Goal: Check status: Check status

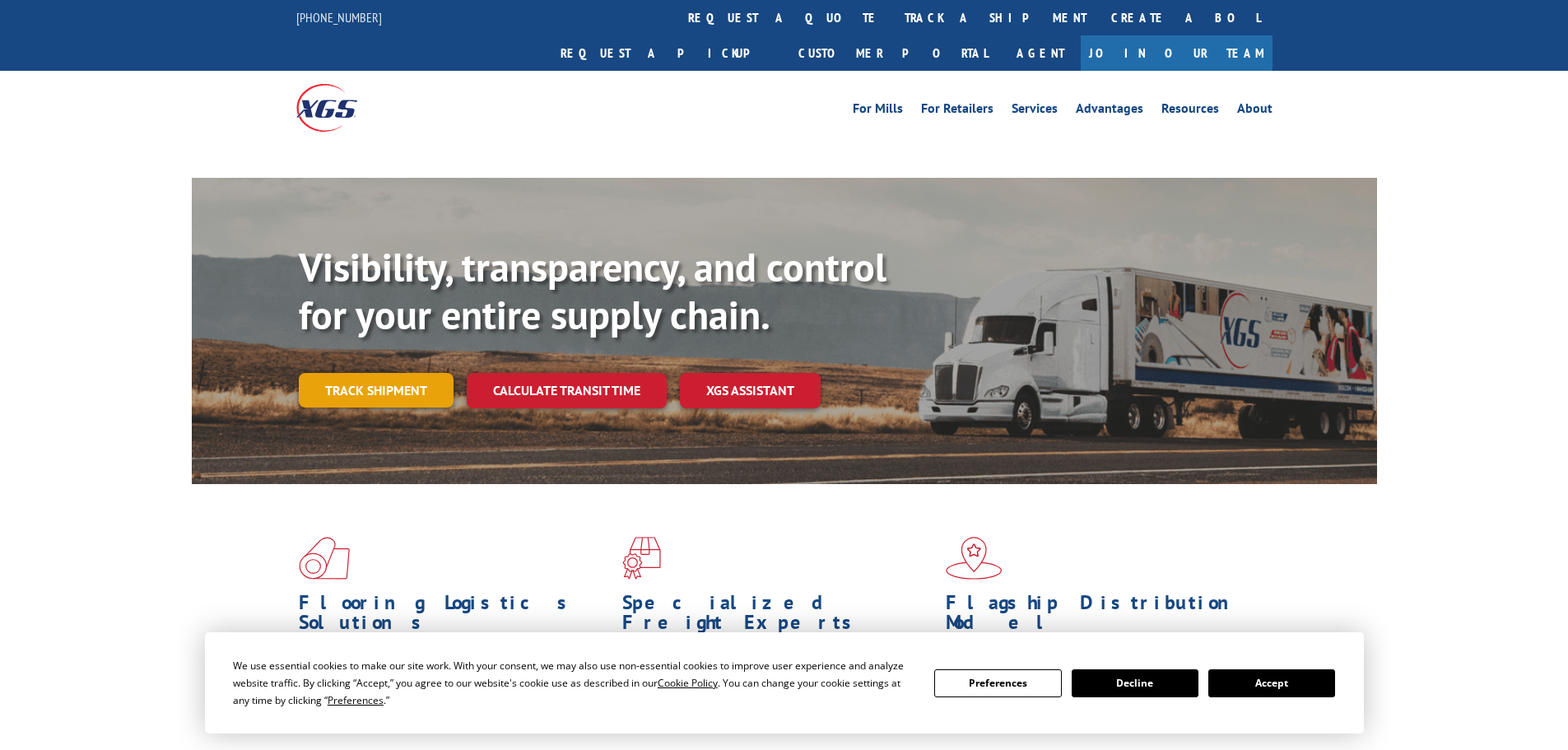
click at [393, 373] on link "Track shipment" at bounding box center [375, 390] width 155 height 35
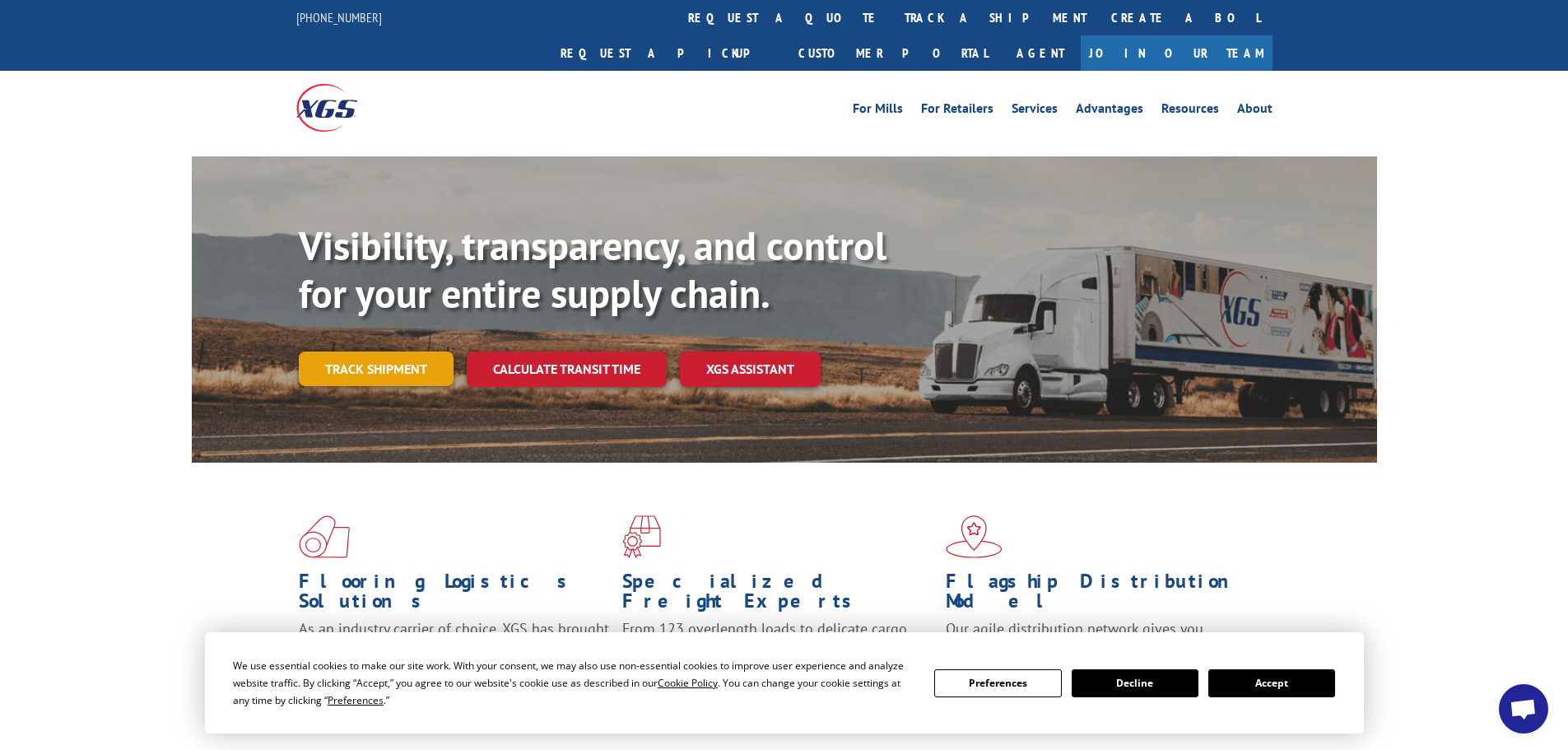
click at [399, 351] on link "Track shipment" at bounding box center [375, 369] width 155 height 35
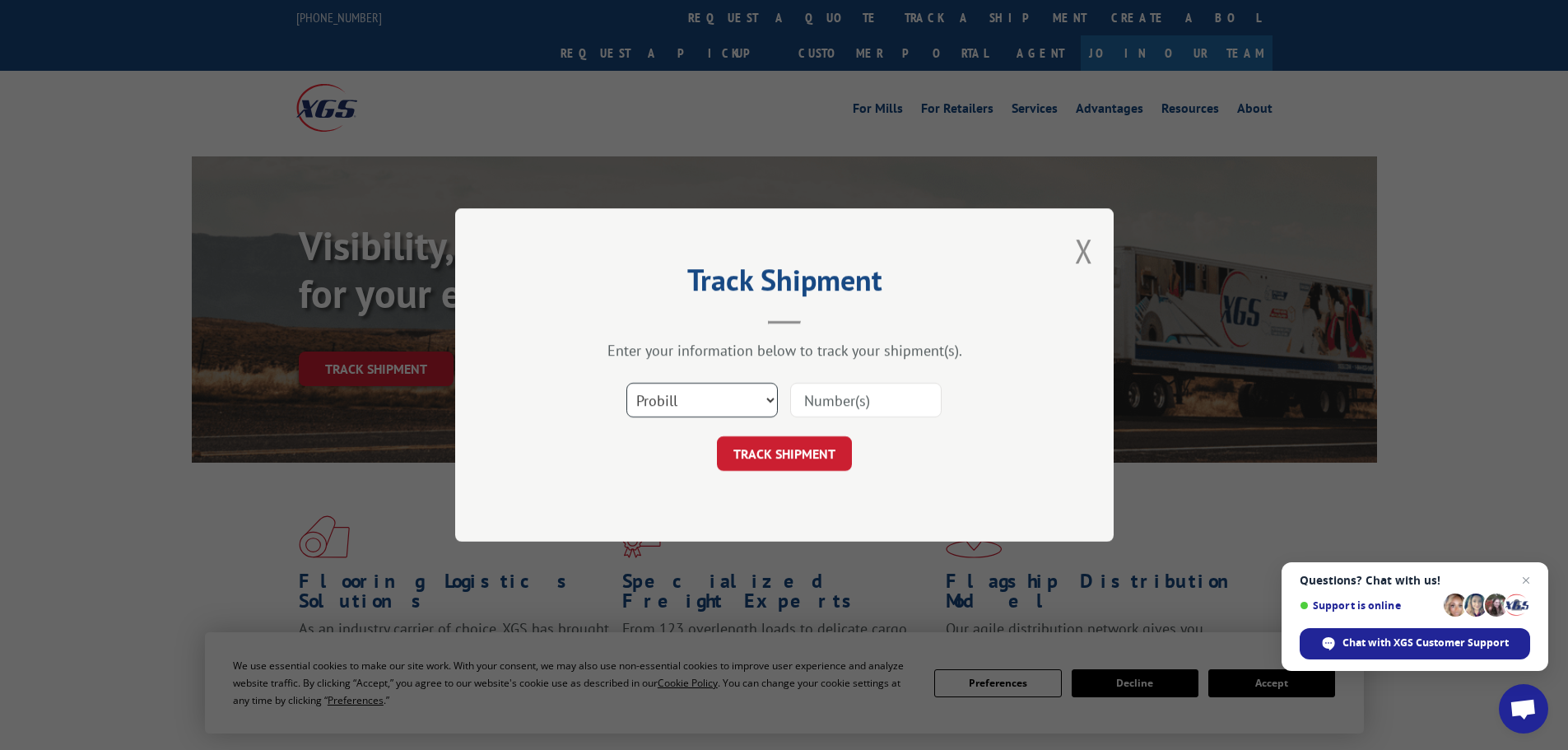
click at [701, 400] on select "Select category... Probill BOL PO" at bounding box center [702, 401] width 152 height 35
select select "po"
click at [626, 383] on select "Select category... Probill BOL PO" at bounding box center [702, 401] width 152 height 35
click at [824, 410] on input at bounding box center [866, 401] width 152 height 35
paste input "42506730"
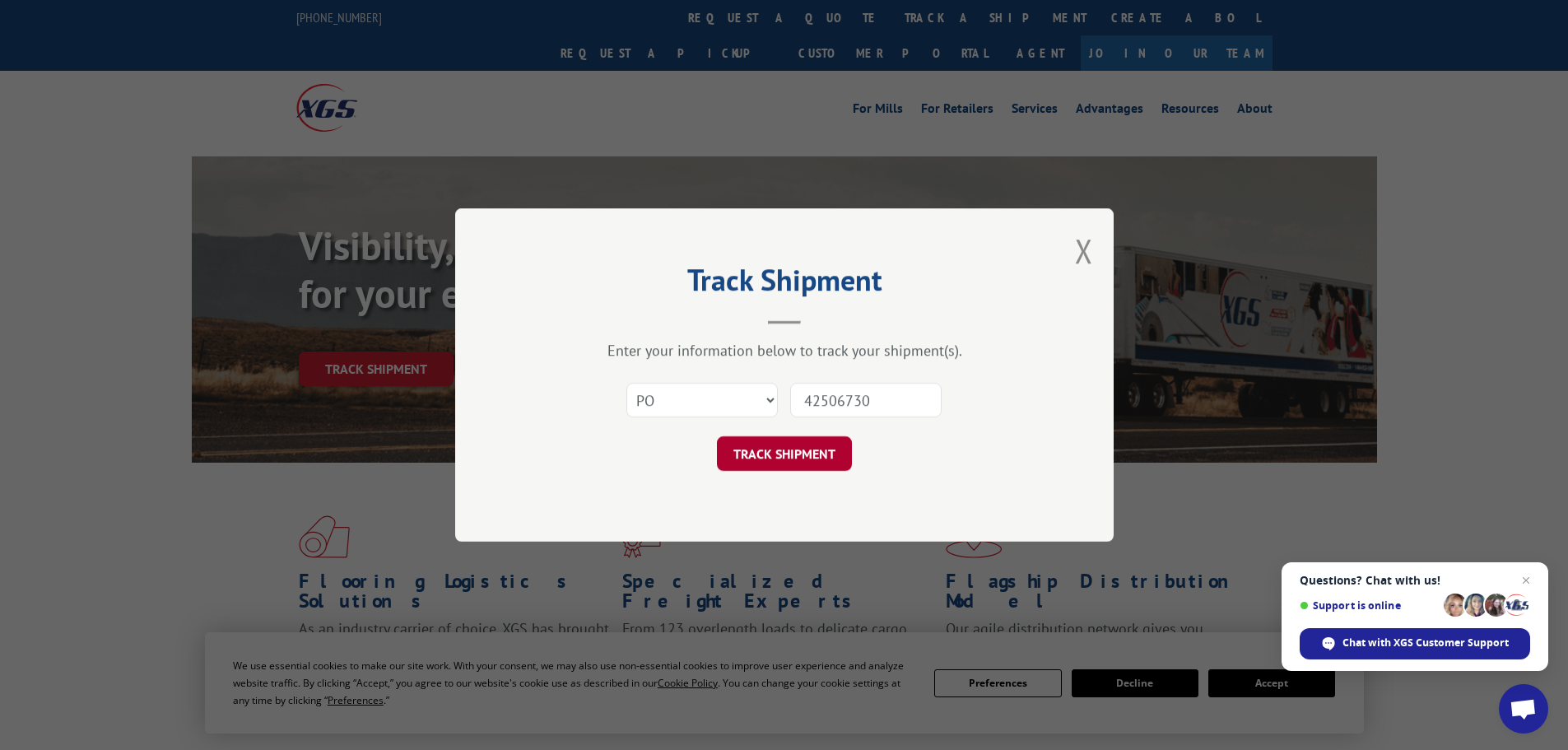
type input "42506730"
click at [797, 457] on button "TRACK SHIPMENT" at bounding box center [784, 454] width 135 height 35
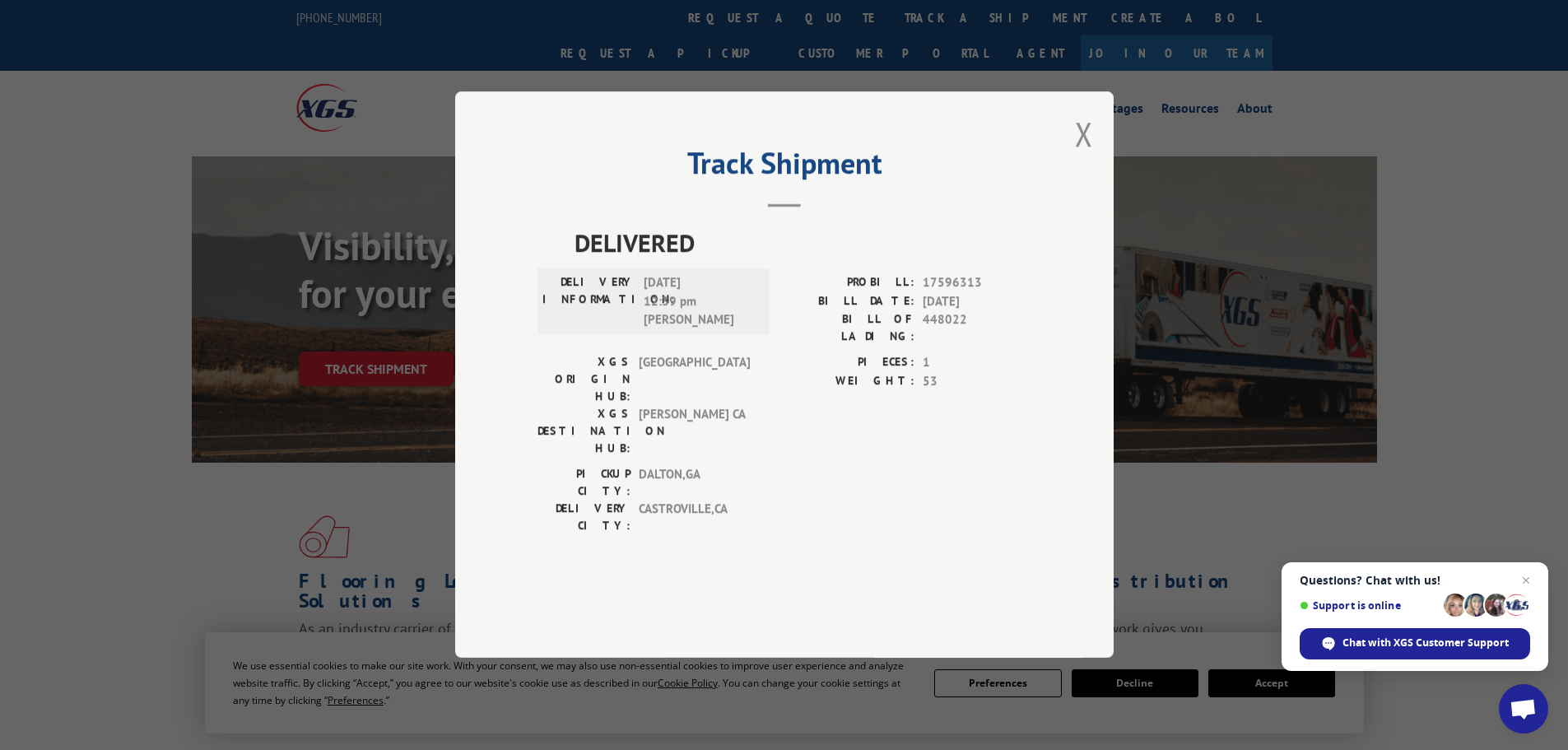
drag, startPoint x: 1089, startPoint y: 178, endPoint x: 1083, endPoint y: 190, distance: 13.4
click at [1089, 156] on button "Close modal" at bounding box center [1084, 133] width 18 height 44
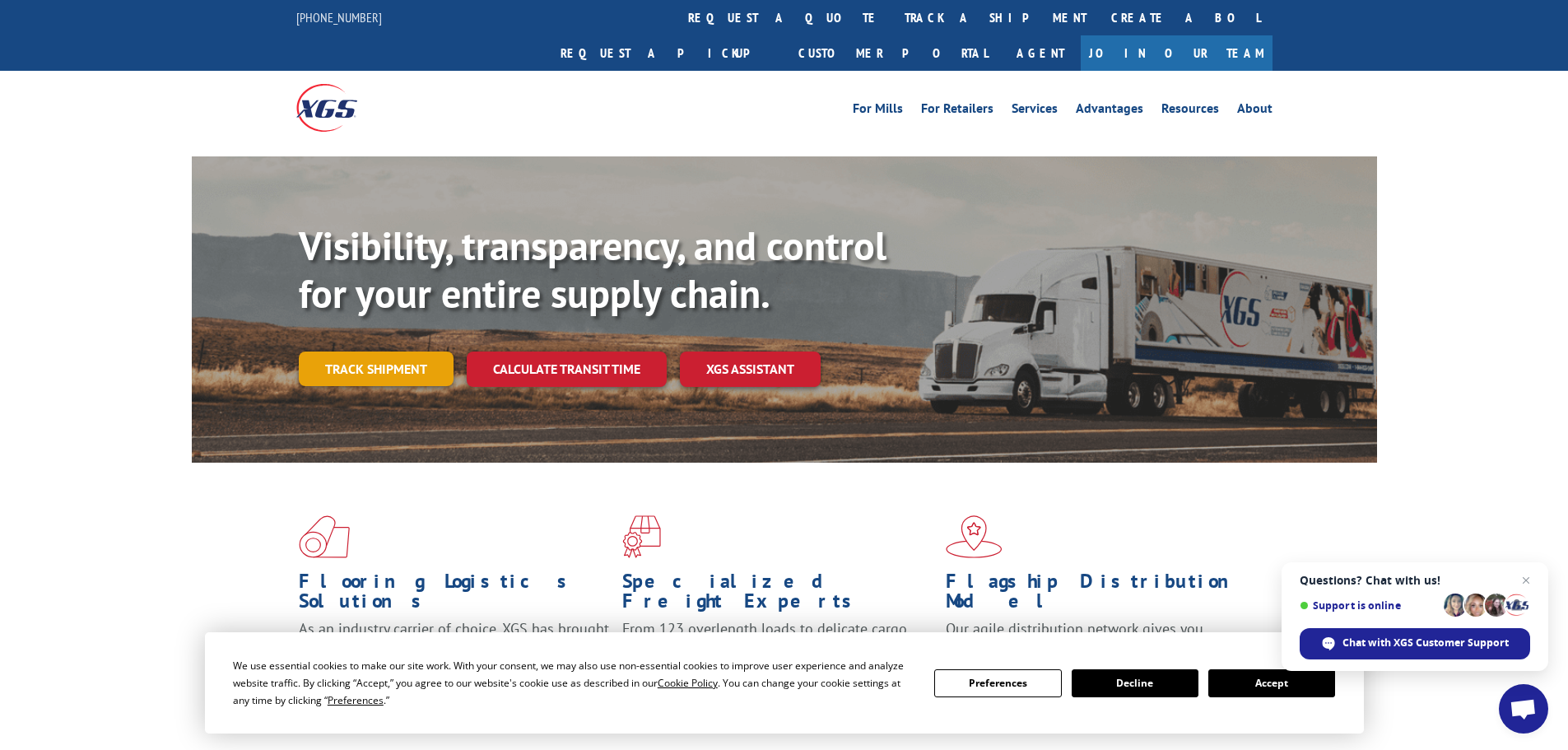
click at [375, 351] on link "Track shipment" at bounding box center [375, 369] width 155 height 35
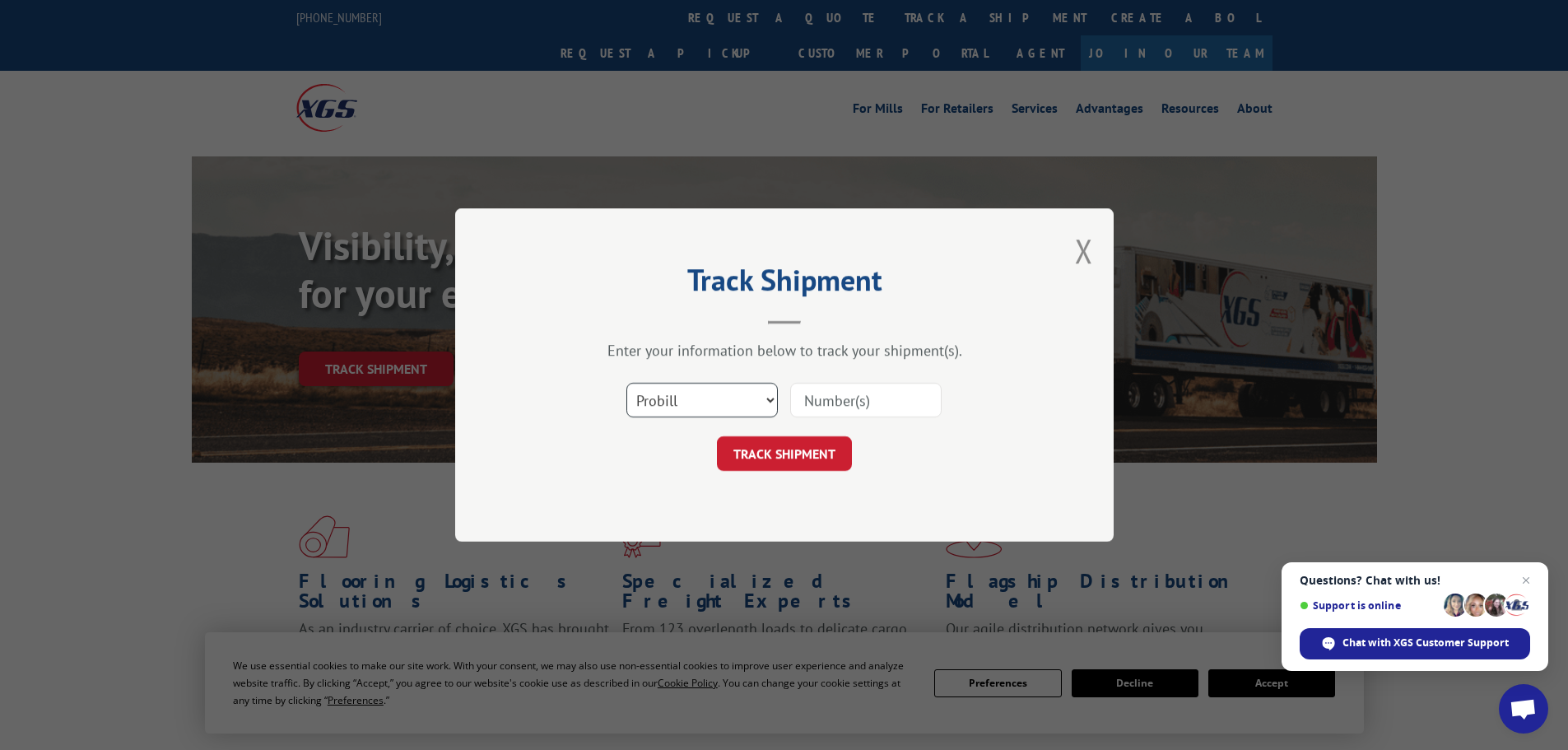
click at [698, 407] on select "Select category... Probill BOL PO" at bounding box center [702, 401] width 152 height 35
select select "po"
click at [626, 383] on select "Select category... Probill BOL PO" at bounding box center [702, 401] width 152 height 35
click at [813, 402] on input at bounding box center [866, 401] width 152 height 35
paste input "42506739"
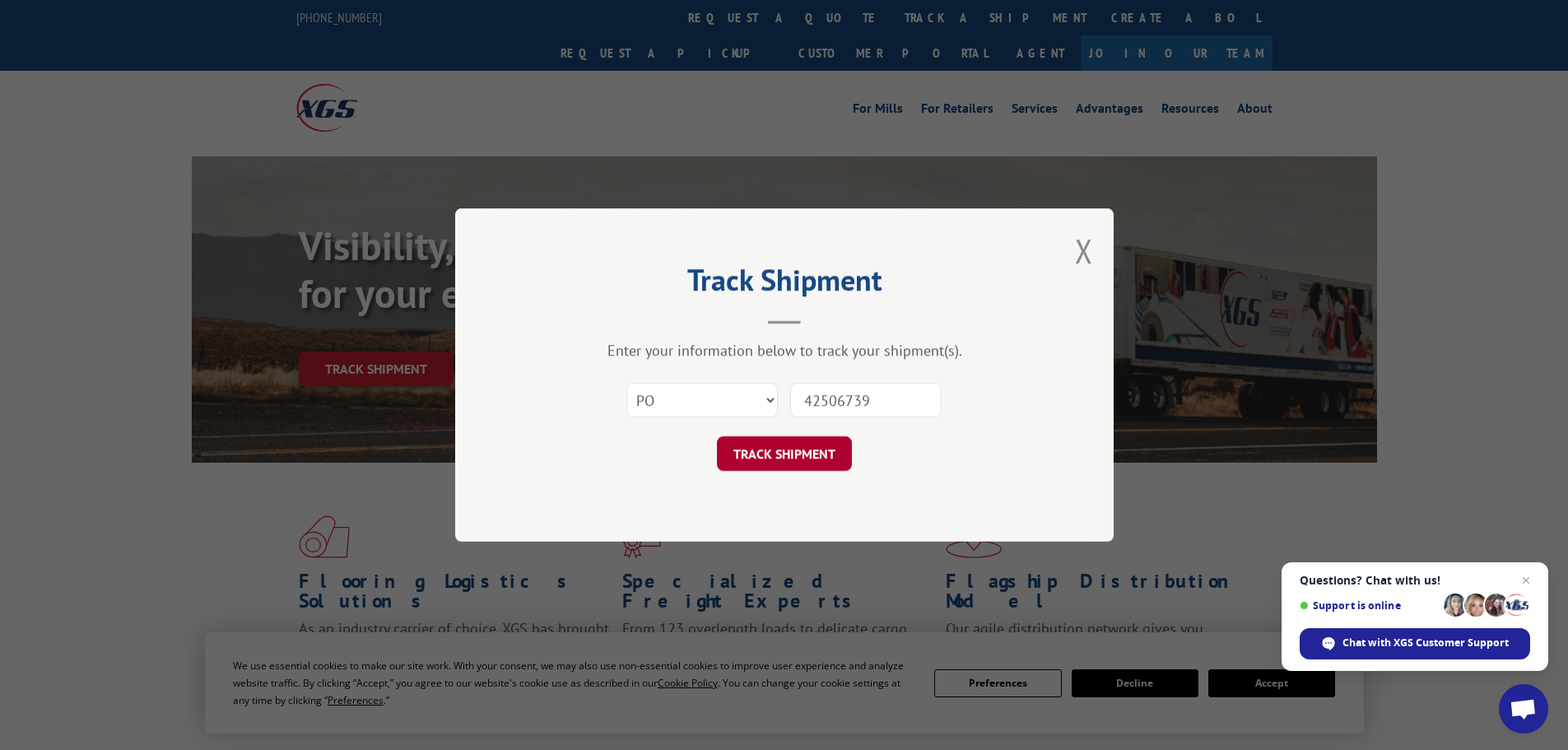
type input "42506739"
click at [780, 456] on button "TRACK SHIPMENT" at bounding box center [784, 454] width 135 height 35
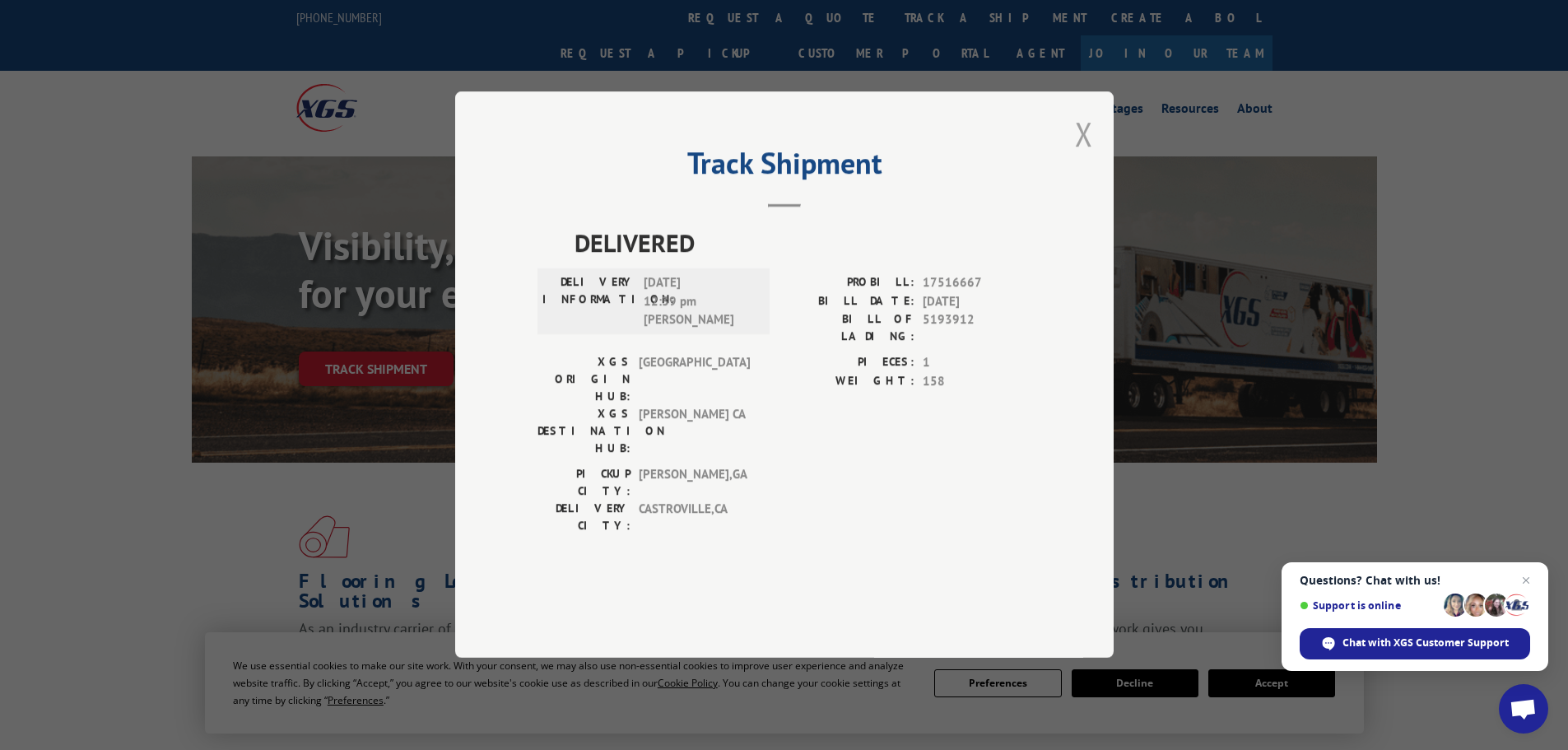
click at [1086, 156] on button "Close modal" at bounding box center [1084, 133] width 18 height 44
